Goal: Task Accomplishment & Management: Use online tool/utility

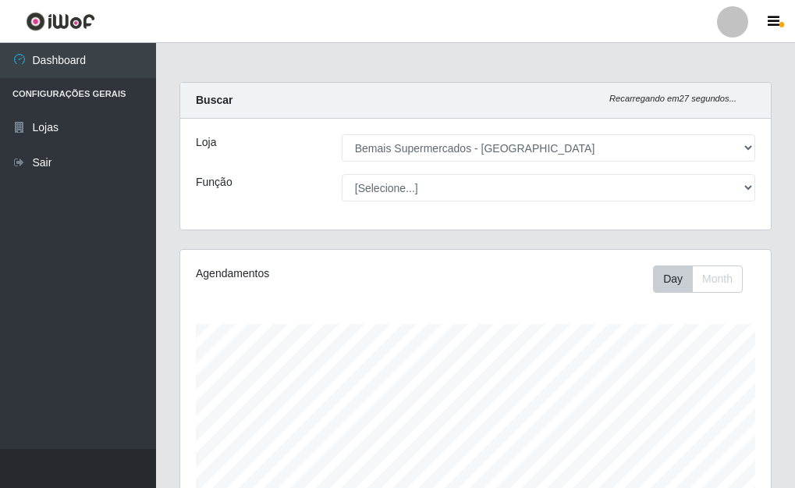
select select "249"
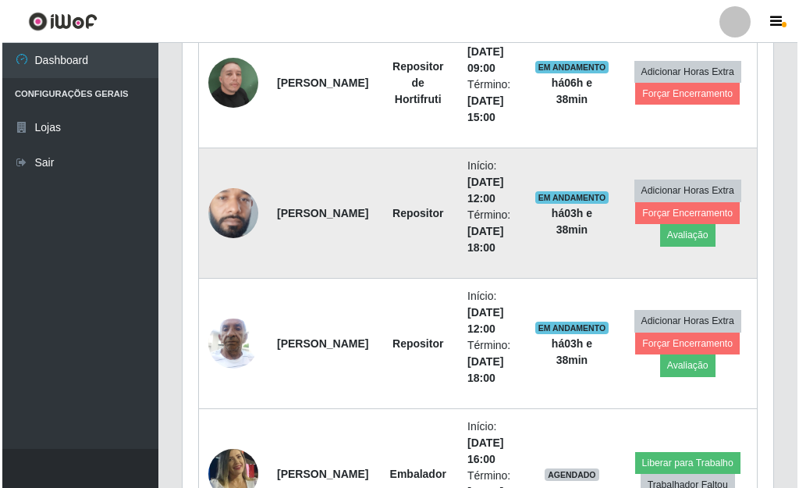
scroll to position [636, 0]
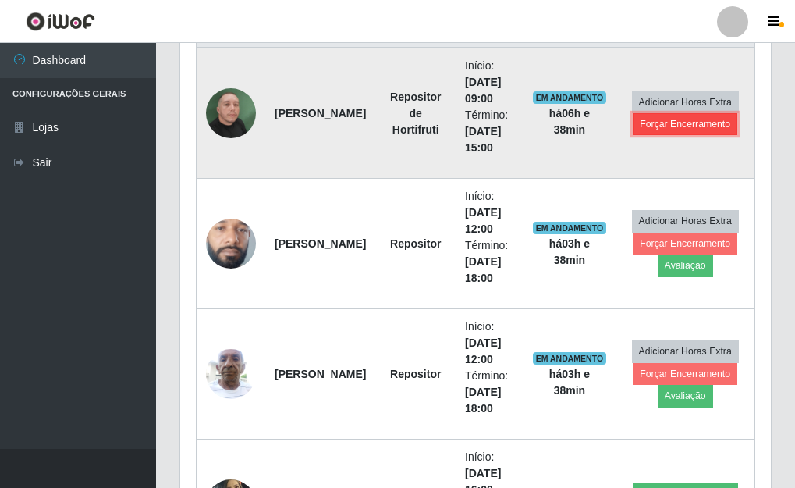
click at [656, 129] on button "Forçar Encerramento" at bounding box center [685, 124] width 105 height 22
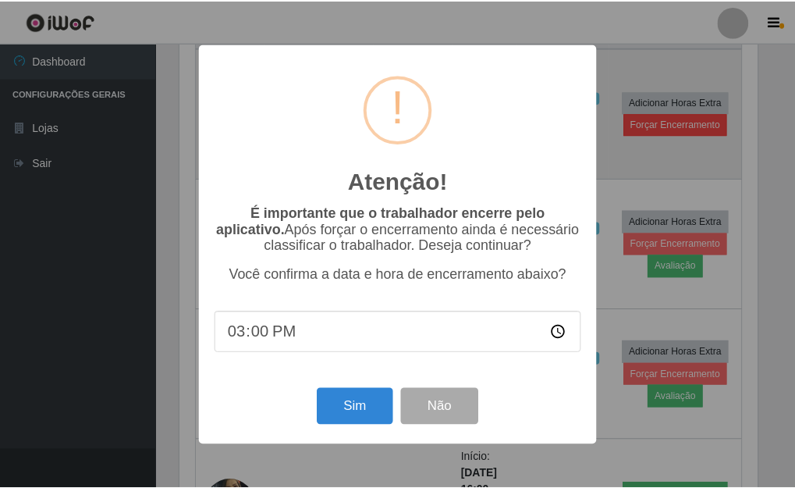
scroll to position [324, 582]
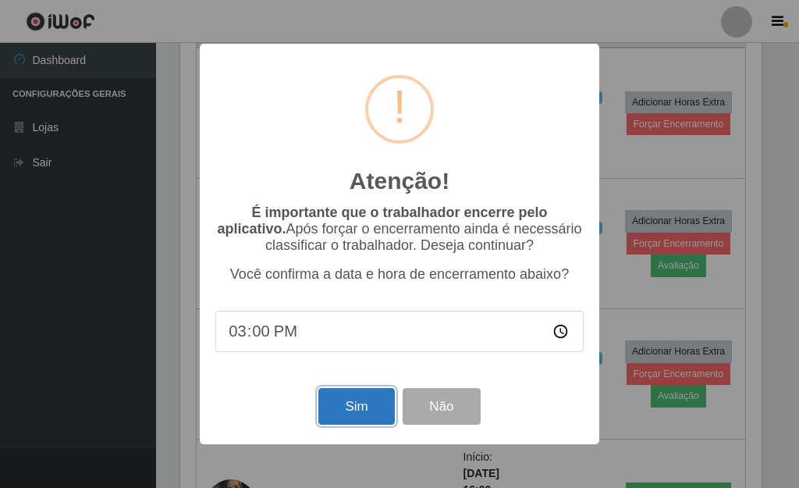
click at [362, 411] on button "Sim" at bounding box center [356, 406] width 76 height 37
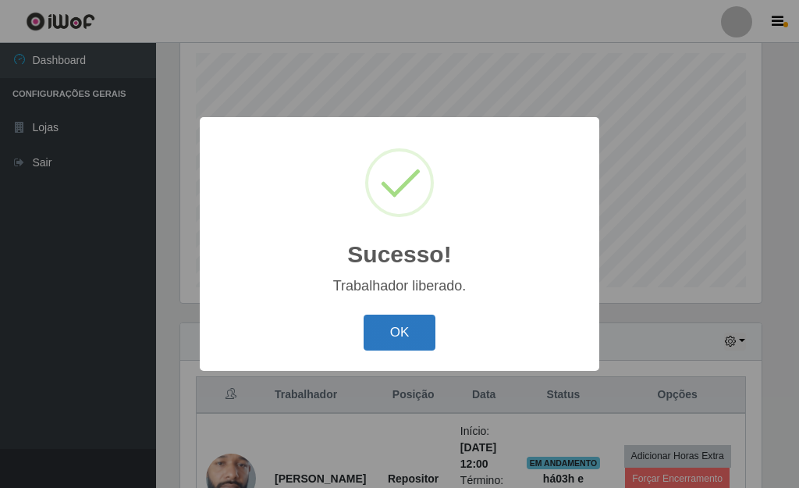
click at [376, 340] on button "OK" at bounding box center [400, 333] width 73 height 37
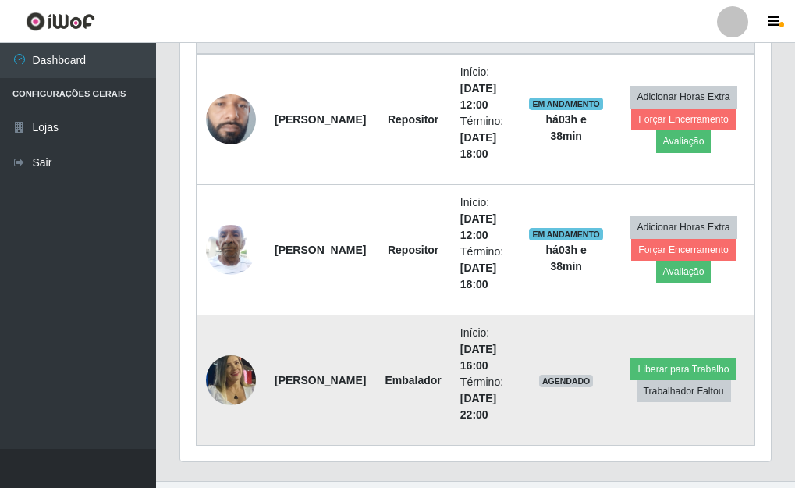
scroll to position [662, 0]
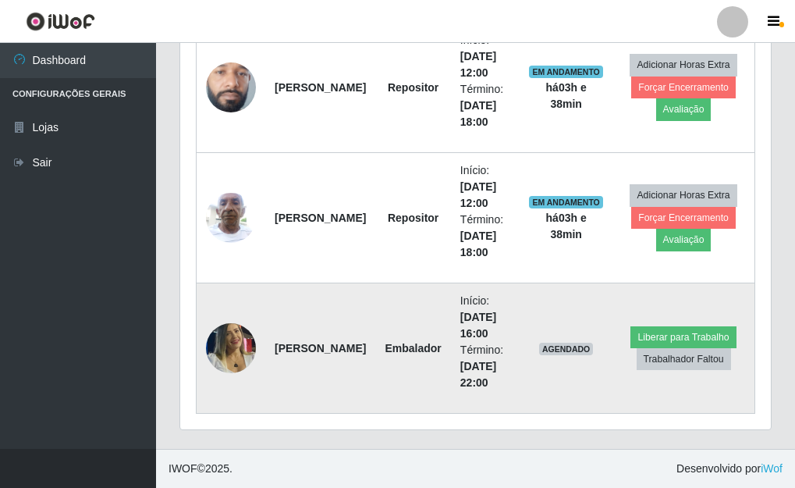
drag, startPoint x: 271, startPoint y: 325, endPoint x: 335, endPoint y: 402, distance: 100.3
click at [325, 404] on td "[PERSON_NAME]" at bounding box center [320, 348] width 110 height 130
click at [324, 343] on td "[PERSON_NAME]" at bounding box center [320, 348] width 110 height 130
drag, startPoint x: 271, startPoint y: 321, endPoint x: 298, endPoint y: 387, distance: 71.8
click at [298, 387] on td "[PERSON_NAME]" at bounding box center [320, 348] width 110 height 130
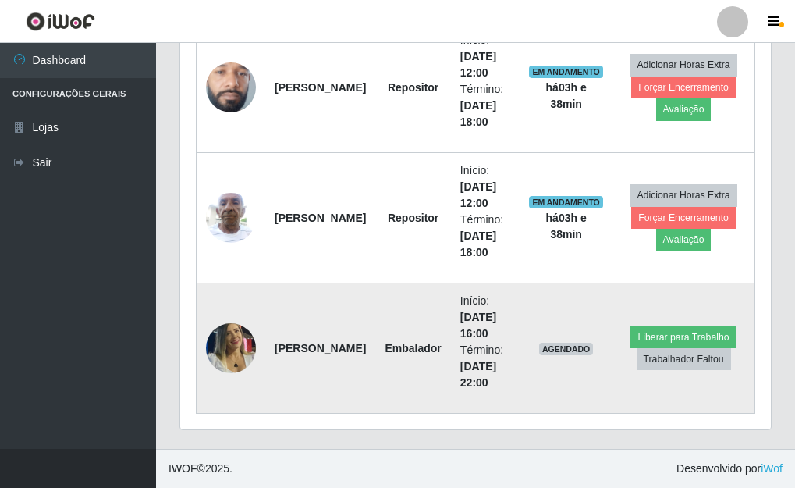
click at [407, 385] on td "Embalador" at bounding box center [412, 348] width 75 height 130
drag, startPoint x: 322, startPoint y: 379, endPoint x: 269, endPoint y: 325, distance: 75.6
click at [258, 328] on tr "[PERSON_NAME] Início: [DATE] 16:00 Término: [DATE] 22:00 AGENDADO Liberar para …" at bounding box center [476, 348] width 559 height 130
click at [375, 319] on td "Embalador" at bounding box center [412, 348] width 75 height 130
click at [661, 331] on button "Liberar para Trabalho" at bounding box center [683, 337] width 105 height 22
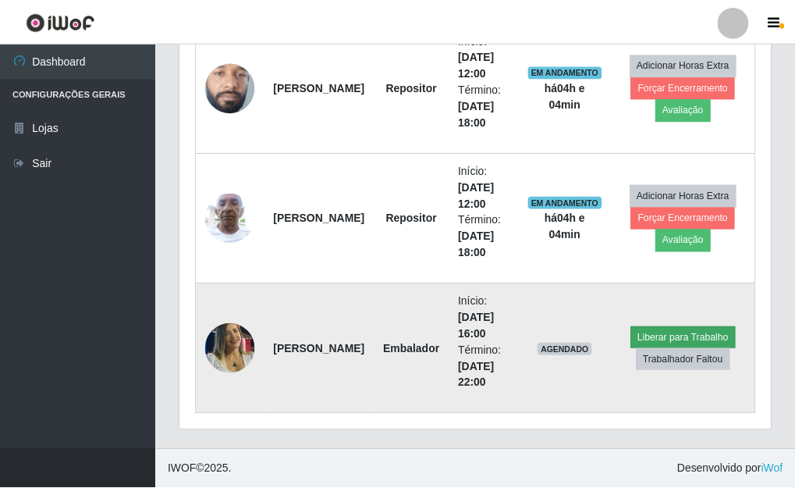
scroll to position [324, 582]
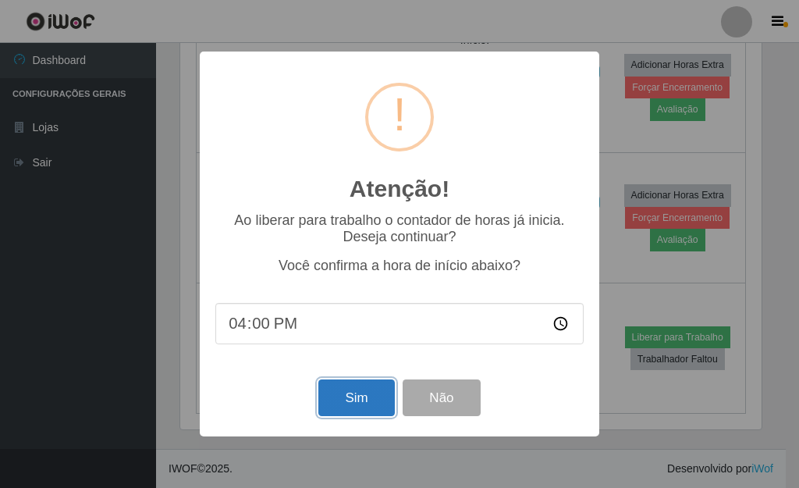
click at [361, 407] on button "Sim" at bounding box center [356, 397] width 76 height 37
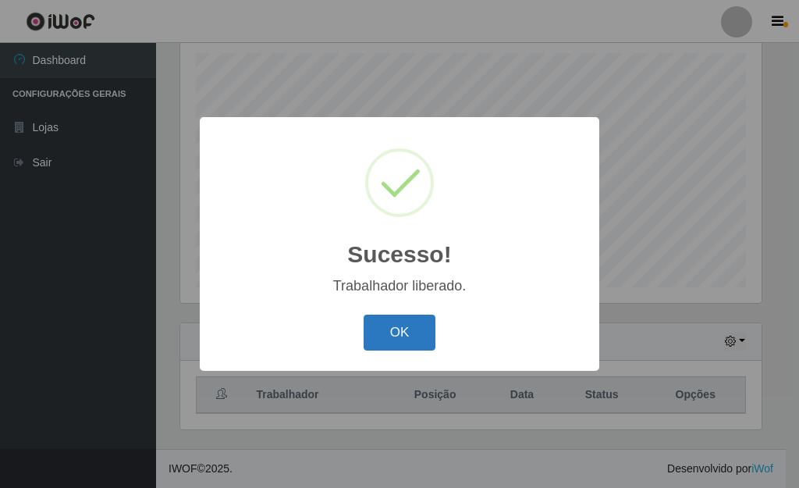
click at [391, 337] on button "OK" at bounding box center [400, 333] width 73 height 37
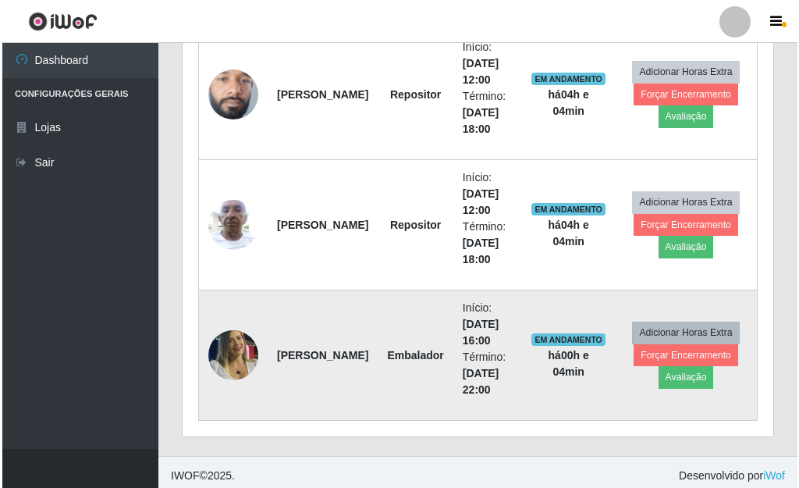
scroll to position [662, 0]
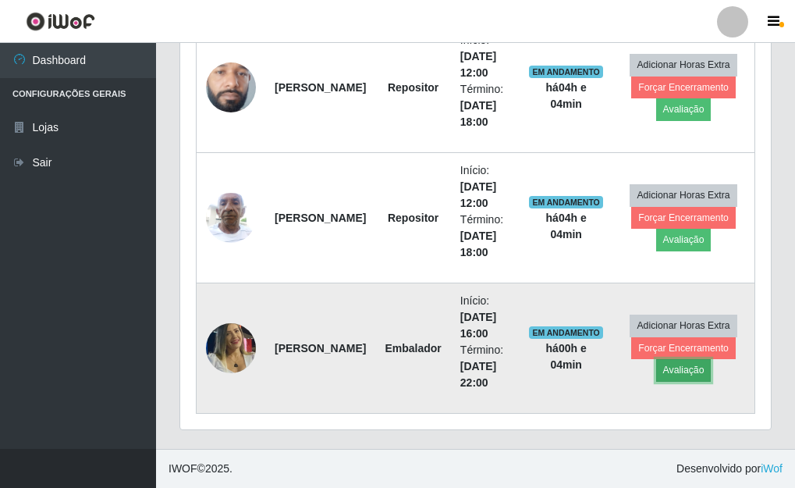
click at [692, 374] on button "Avaliação" at bounding box center [683, 370] width 55 height 22
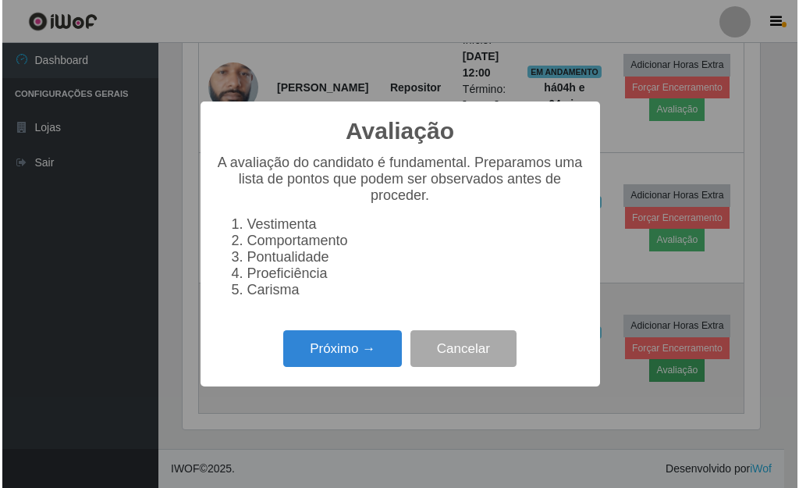
scroll to position [324, 582]
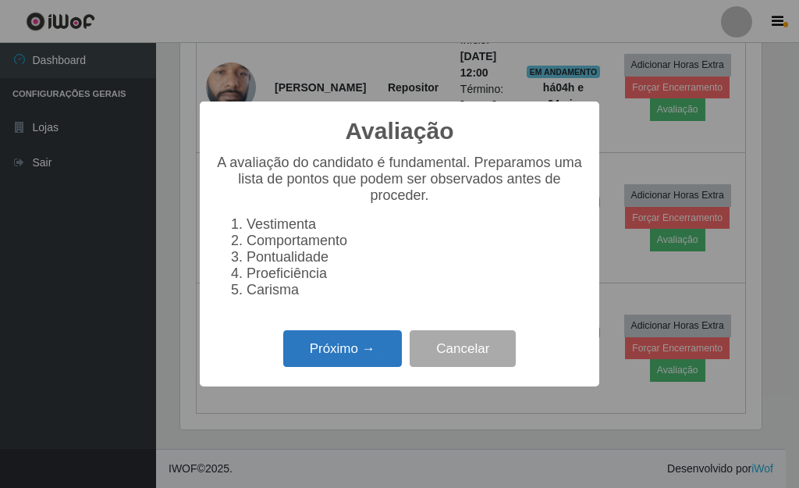
click at [377, 366] on button "Próximo →" at bounding box center [342, 348] width 119 height 37
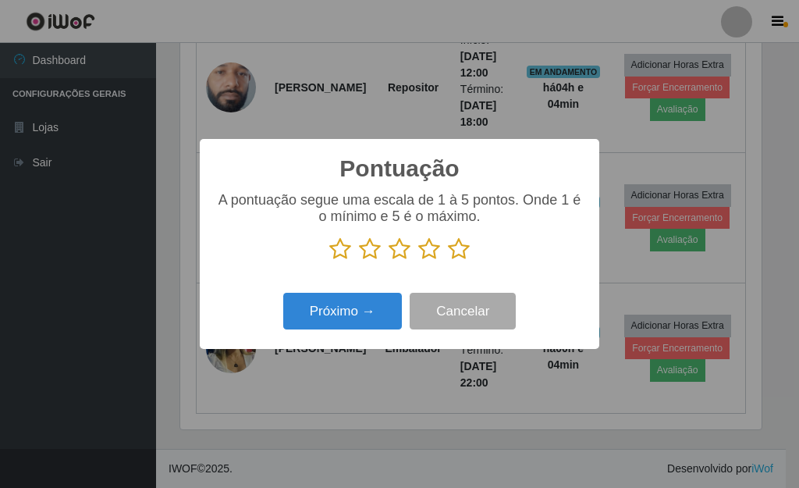
scroll to position [780251, 779993]
drag, startPoint x: 459, startPoint y: 251, endPoint x: 439, endPoint y: 270, distance: 27.6
click at [458, 251] on icon at bounding box center [459, 248] width 22 height 23
click at [448, 261] on input "radio" at bounding box center [448, 261] width 0 height 0
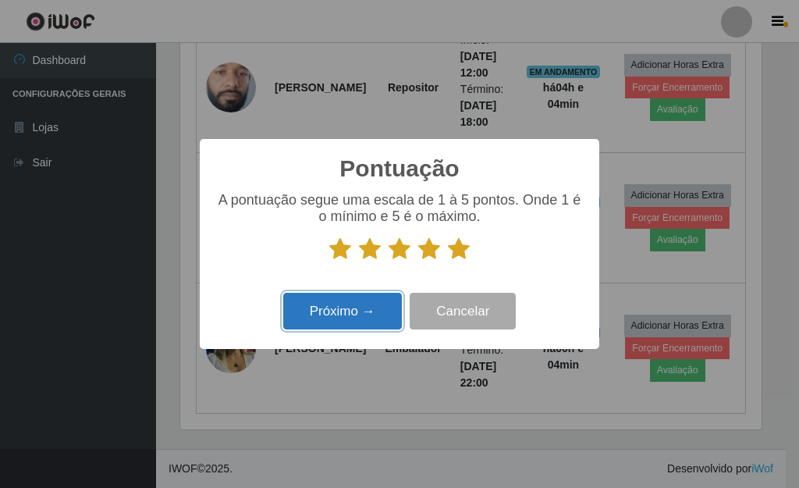
click at [365, 308] on button "Próximo →" at bounding box center [342, 311] width 119 height 37
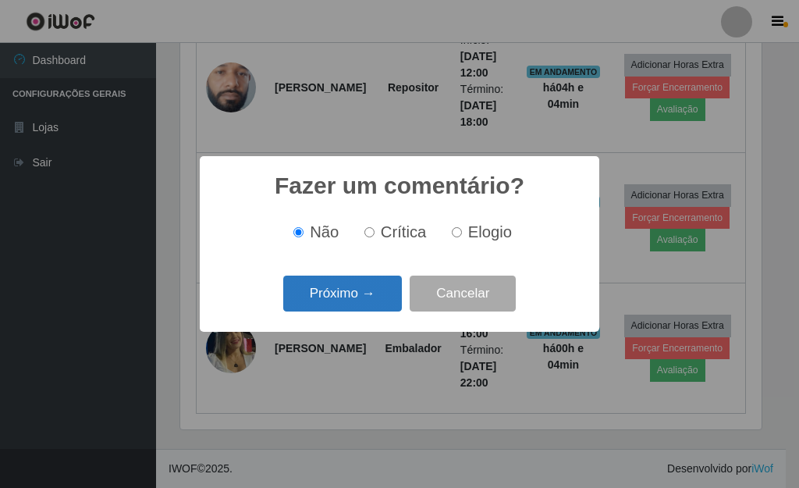
click at [354, 296] on button "Próximo →" at bounding box center [342, 294] width 119 height 37
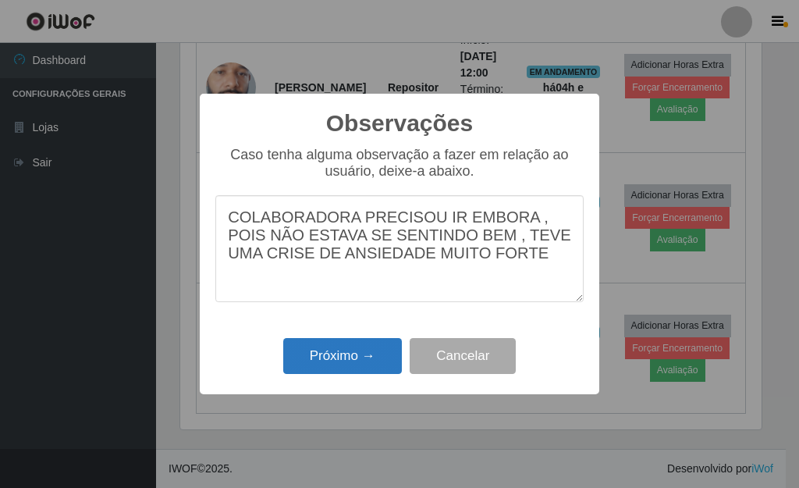
type textarea "COLABORADORA PRECISOU IR EMBORA , POIS NÃO ESTAVA SE SENTINDO BEM , TEVE UMA CR…"
click at [329, 350] on button "Próximo →" at bounding box center [342, 356] width 119 height 37
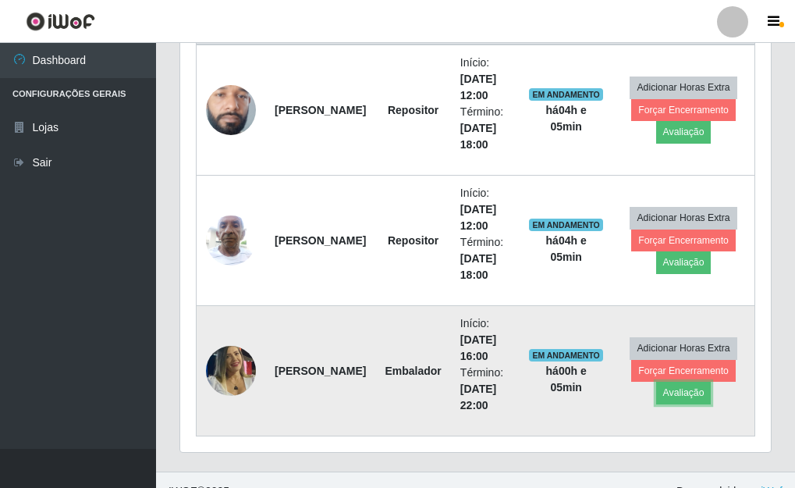
scroll to position [662, 0]
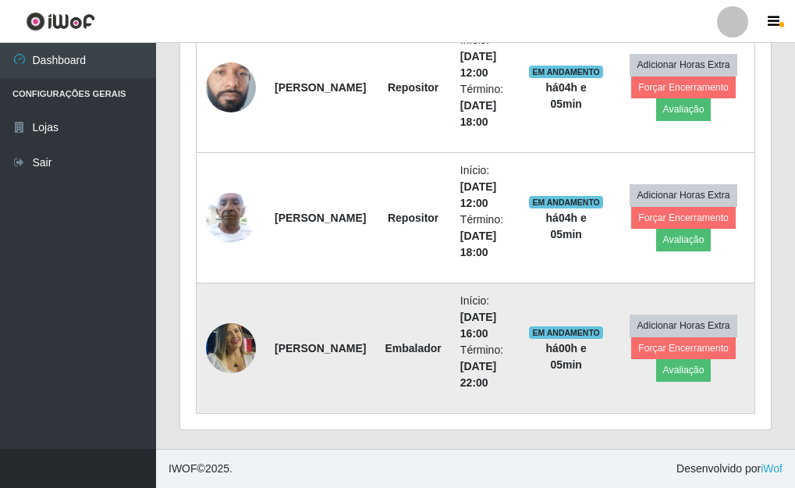
click at [244, 359] on img at bounding box center [231, 348] width 50 height 72
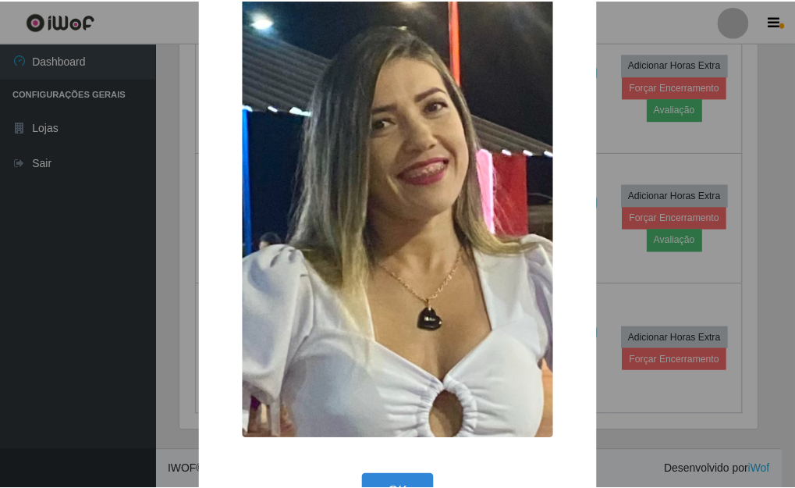
scroll to position [21, 0]
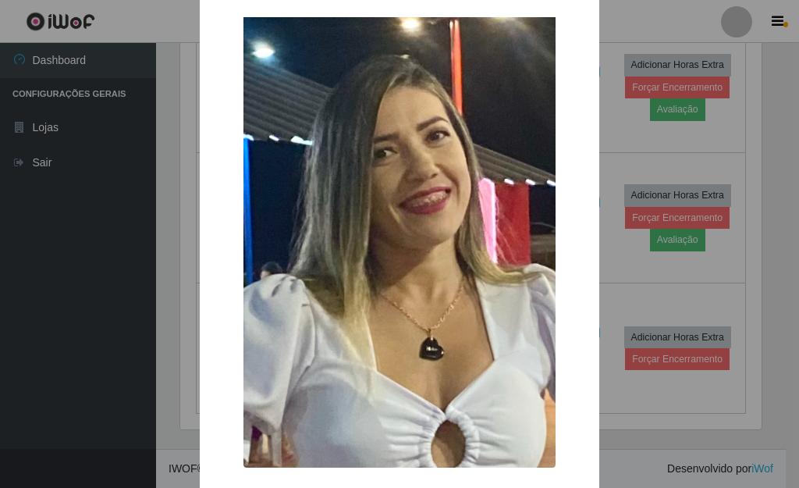
click at [626, 148] on div "× OK Cancel" at bounding box center [399, 244] width 799 height 488
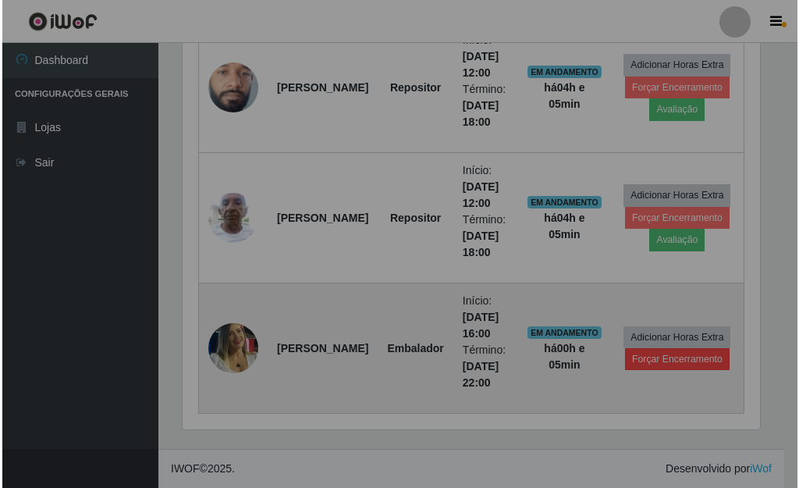
scroll to position [324, 591]
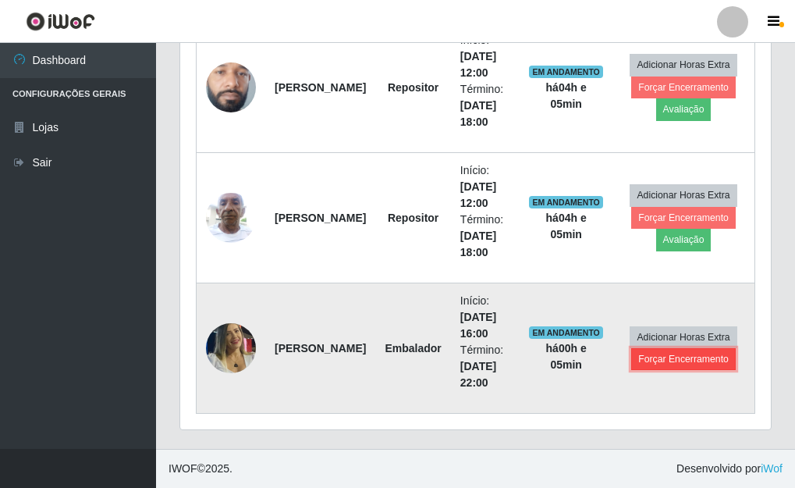
click at [652, 361] on button "Forçar Encerramento" at bounding box center [683, 359] width 105 height 22
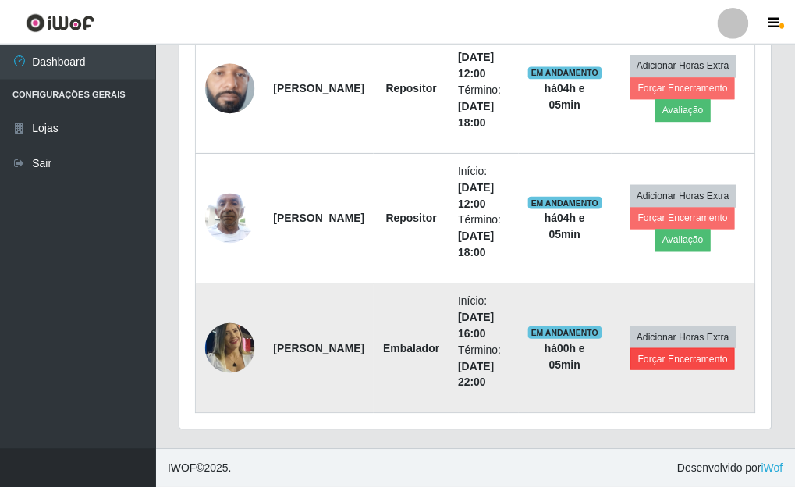
scroll to position [324, 582]
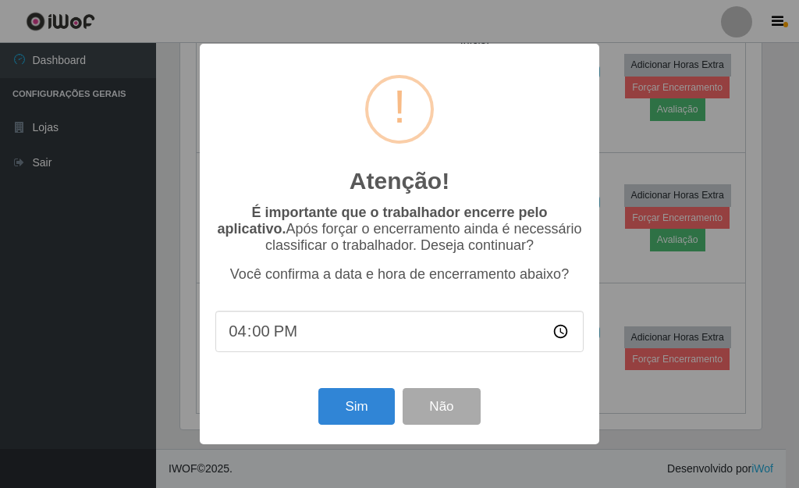
type input "16:05"
click at [359, 413] on button "Sim" at bounding box center [356, 406] width 76 height 37
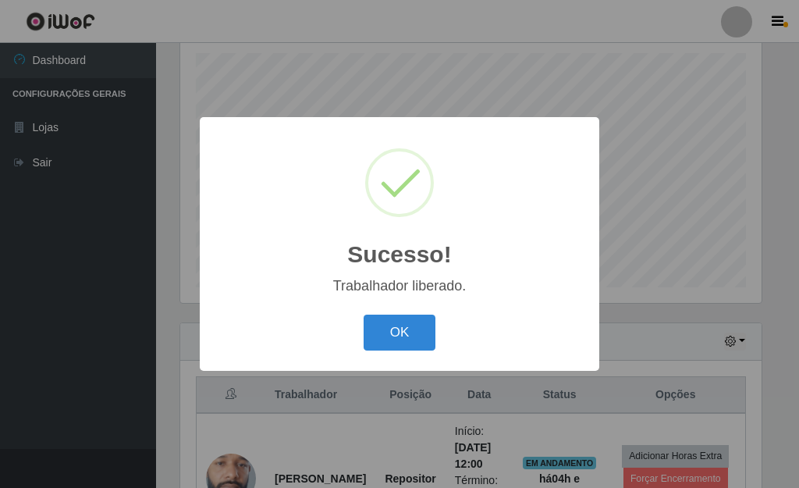
drag, startPoint x: 384, startPoint y: 340, endPoint x: 393, endPoint y: 324, distance: 17.8
click at [380, 339] on button "OK" at bounding box center [400, 333] width 73 height 37
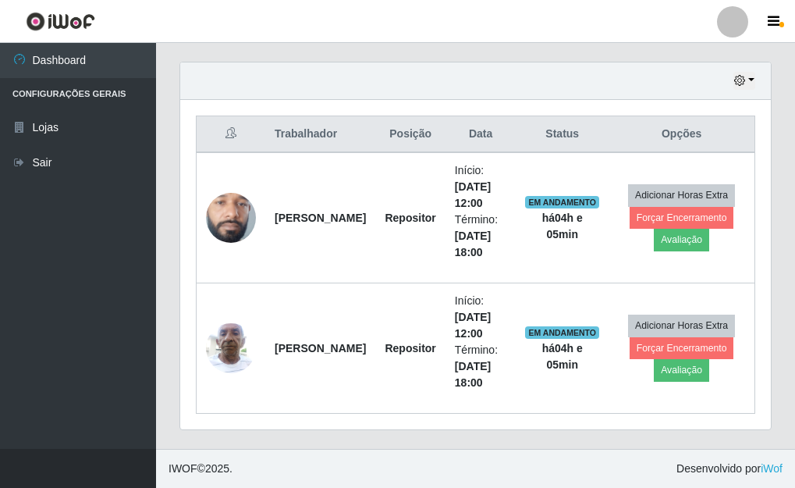
scroll to position [454, 0]
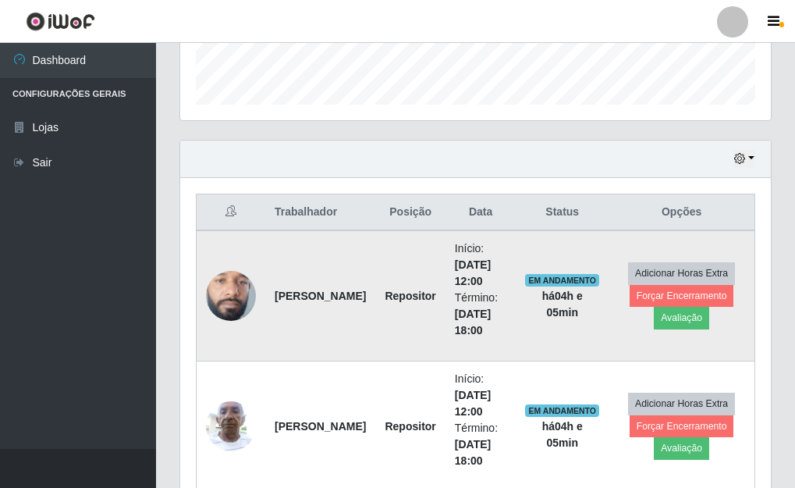
click at [227, 306] on img at bounding box center [231, 295] width 50 height 111
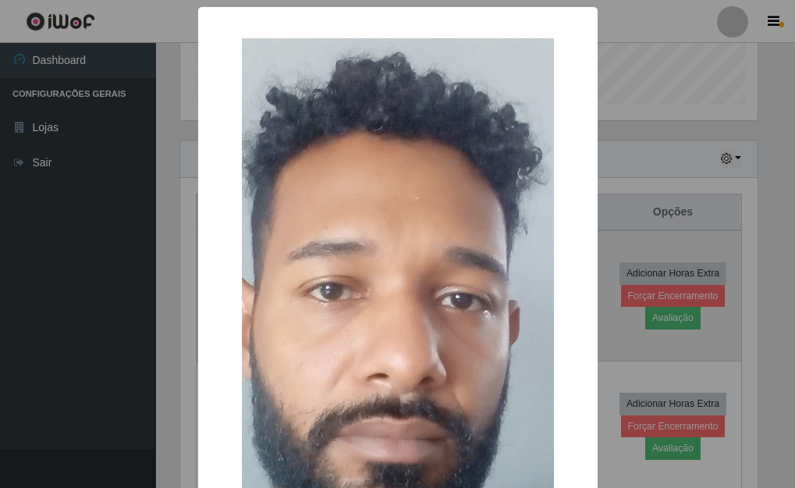
scroll to position [324, 582]
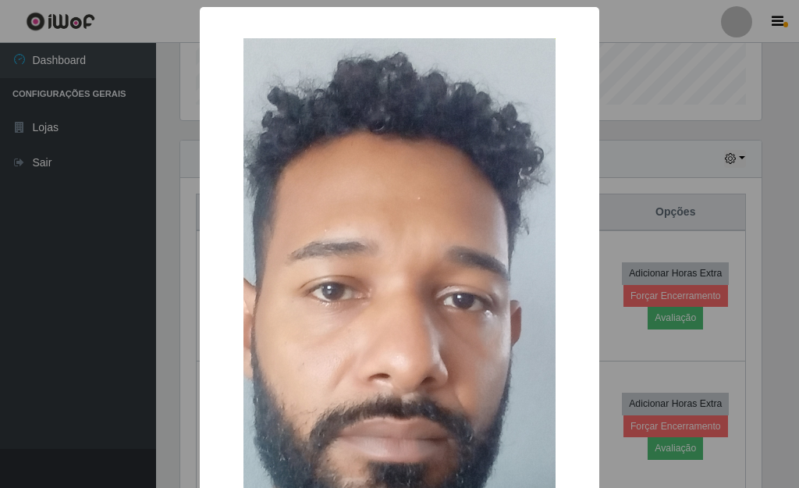
click at [160, 314] on div "× OK Cancel" at bounding box center [399, 244] width 799 height 488
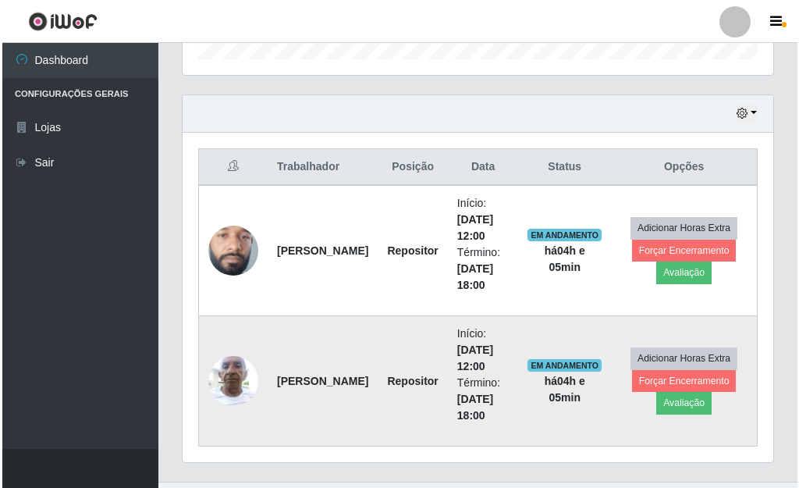
scroll to position [532, 0]
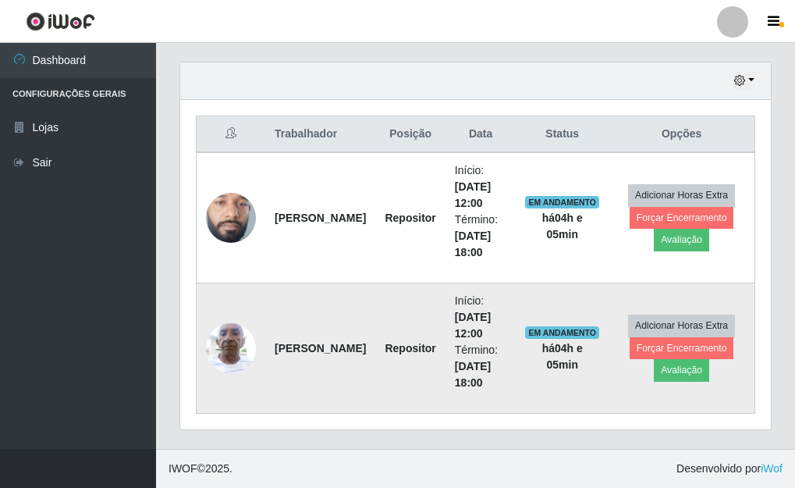
click at [227, 350] on img at bounding box center [231, 348] width 50 height 66
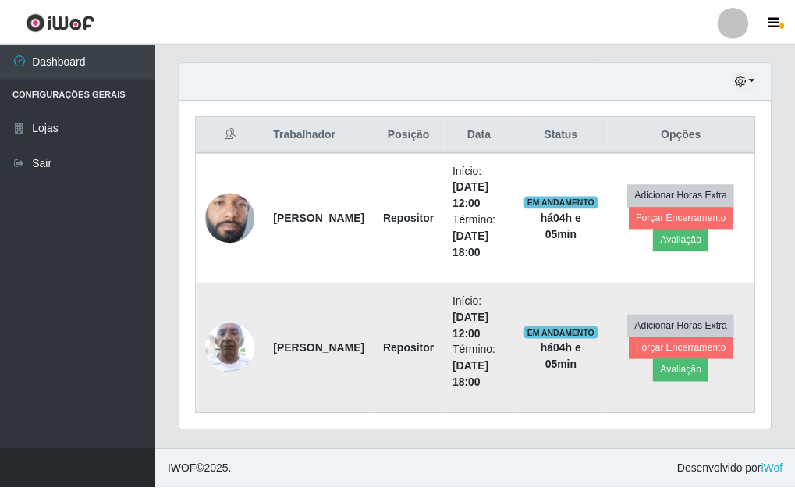
scroll to position [324, 582]
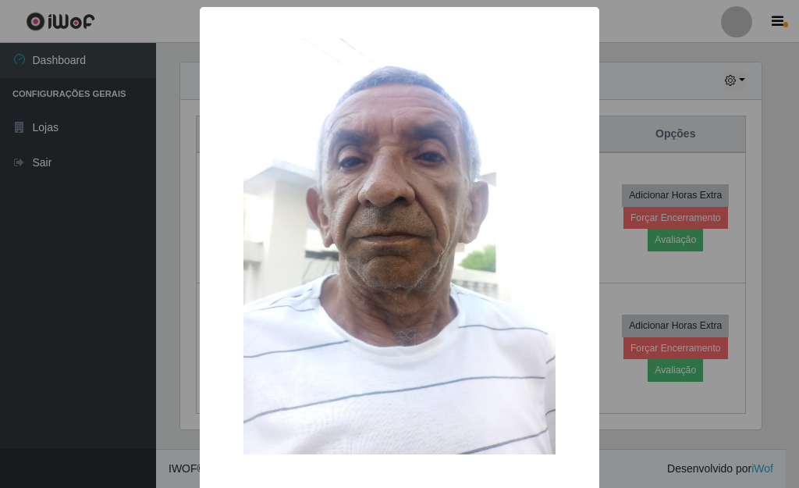
click at [145, 359] on div "× OK Cancel" at bounding box center [399, 244] width 799 height 488
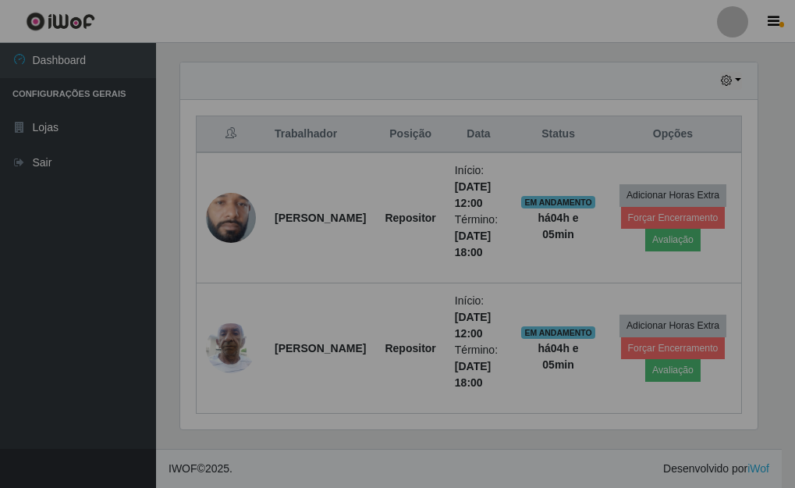
scroll to position [324, 591]
